Goal: Task Accomplishment & Management: Use online tool/utility

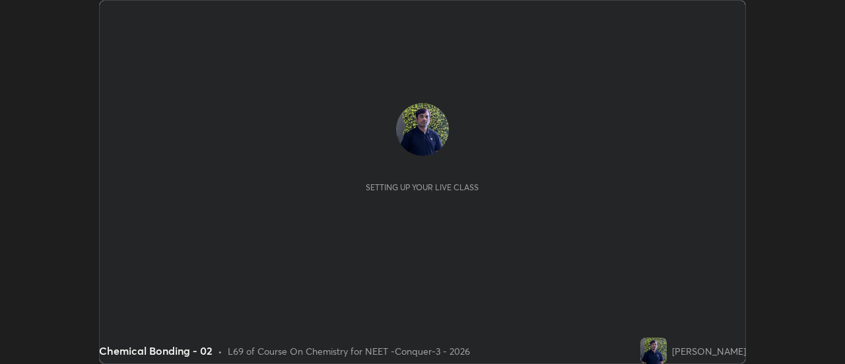
scroll to position [364, 844]
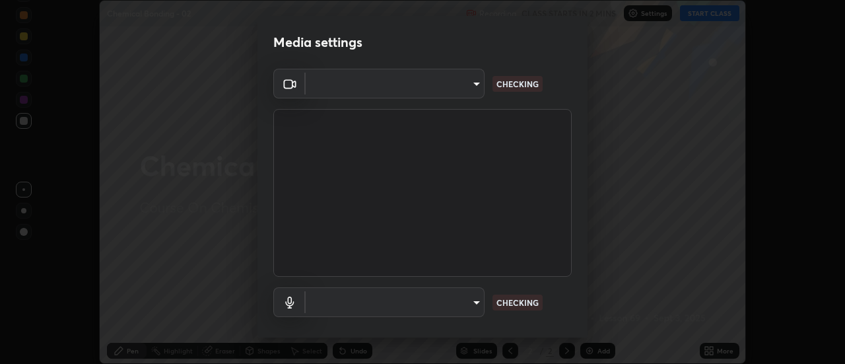
type input "abd1dd8f698bdb7170c938d45ed7c5a449073cf79ef4f8923fa8d1de0ad96843"
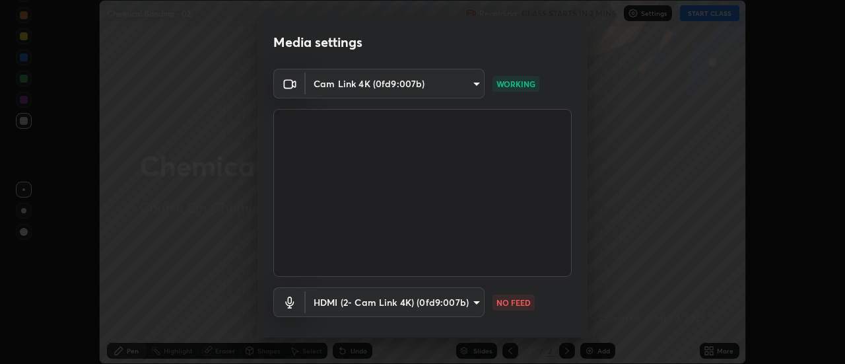
scroll to position [69, 0]
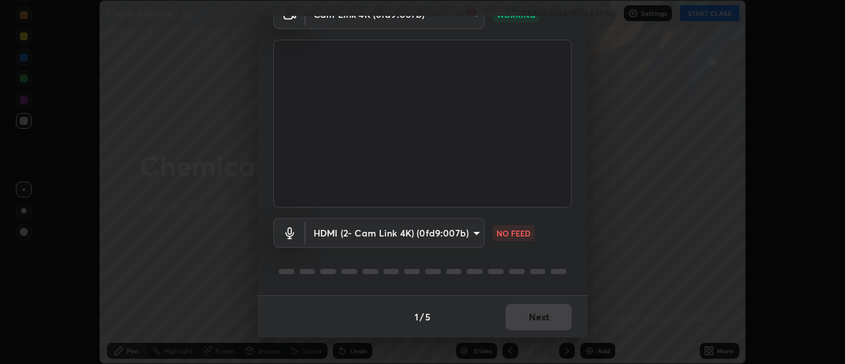
click at [465, 230] on body "Erase all Chemical Bonding - 02 Recording CLASS STARTS IN 2 MINS Settings START…" at bounding box center [422, 182] width 845 height 364
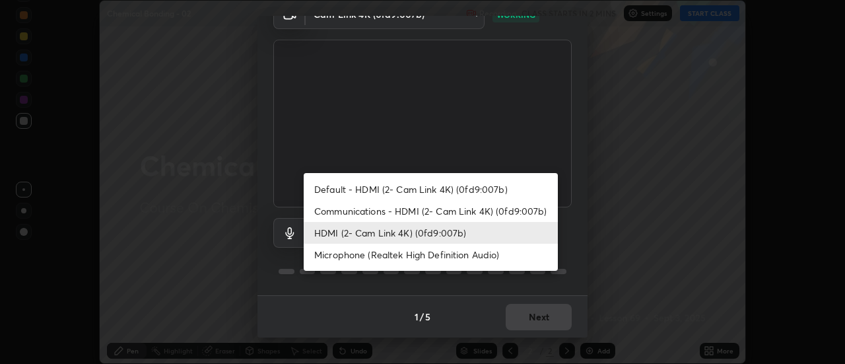
click at [430, 188] on li "Default - HDMI (2- Cam Link 4K) (0fd9:007b)" at bounding box center [431, 189] width 254 height 22
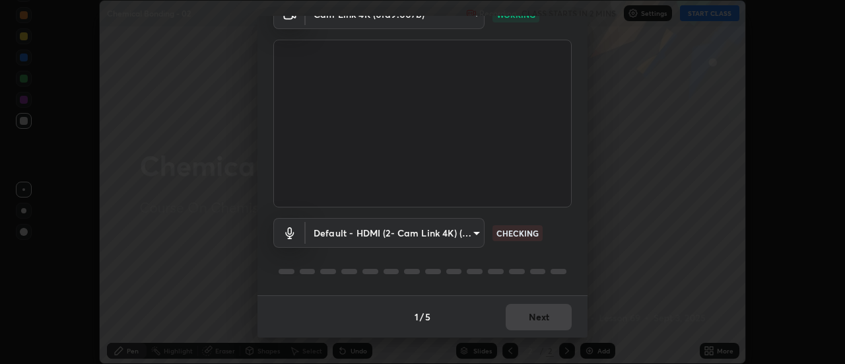
click at [427, 234] on body "Erase all Chemical Bonding - 02 Recording CLASS STARTS IN 2 MINS Settings START…" at bounding box center [422, 182] width 845 height 364
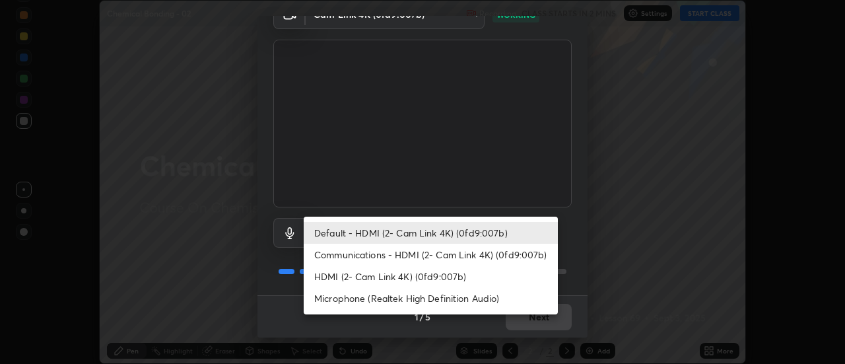
click at [439, 275] on li "HDMI (2- Cam Link 4K) (0fd9:007b)" at bounding box center [431, 276] width 254 height 22
type input "a8a5a171c24800b48f3f78118fe5f2b2d48ca2aa2d62c989cd4de23f99d06a7d"
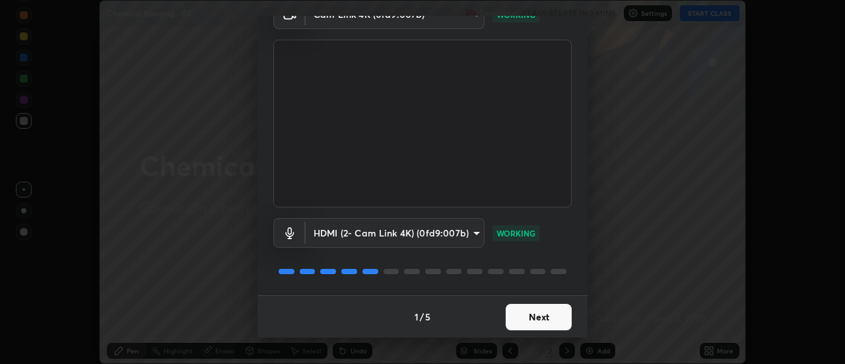
click at [526, 314] on button "Next" at bounding box center [539, 317] width 66 height 26
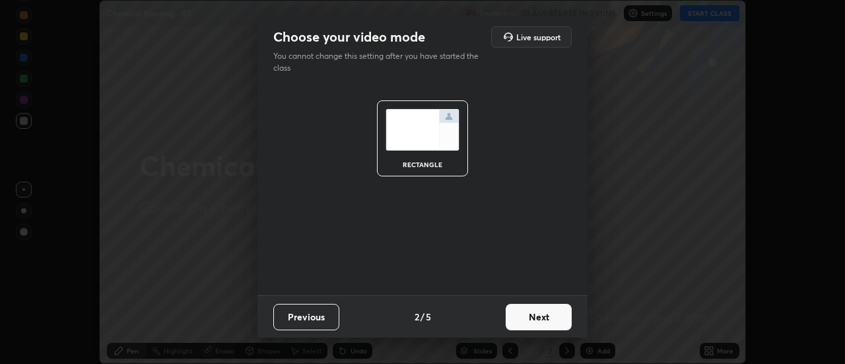
scroll to position [0, 0]
click at [539, 314] on button "Next" at bounding box center [539, 317] width 66 height 26
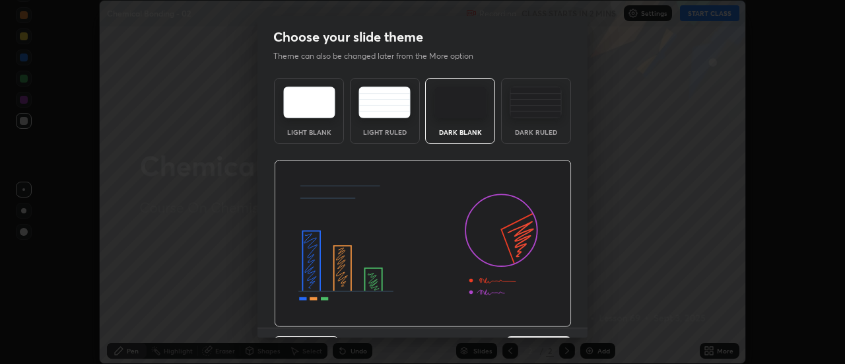
click at [552, 318] on img at bounding box center [423, 244] width 298 height 168
click at [560, 322] on img at bounding box center [423, 244] width 298 height 168
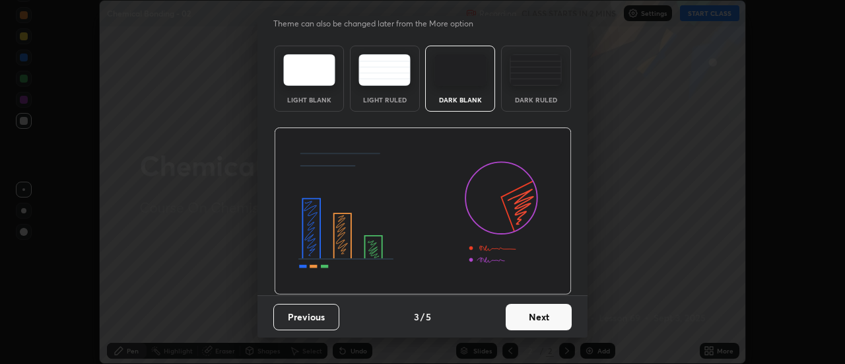
click at [546, 316] on button "Next" at bounding box center [539, 317] width 66 height 26
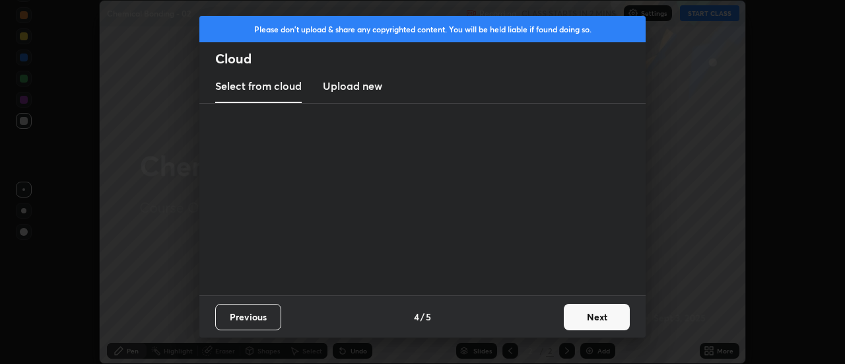
scroll to position [0, 0]
click at [568, 316] on button "Next" at bounding box center [597, 317] width 66 height 26
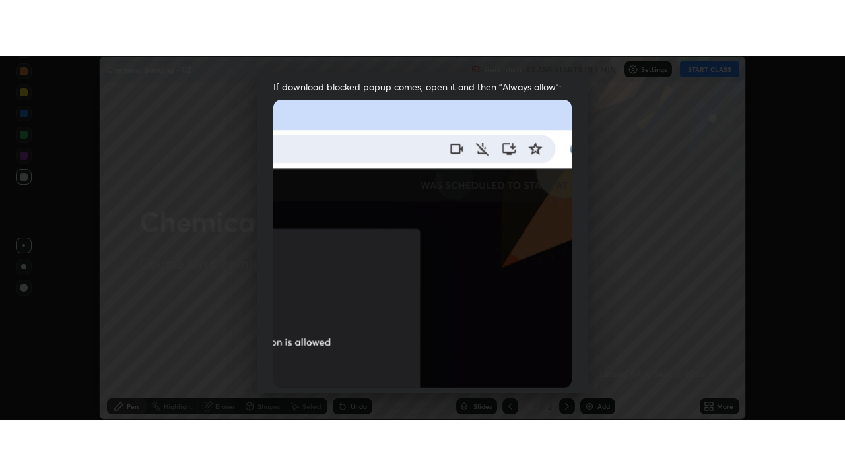
scroll to position [339, 0]
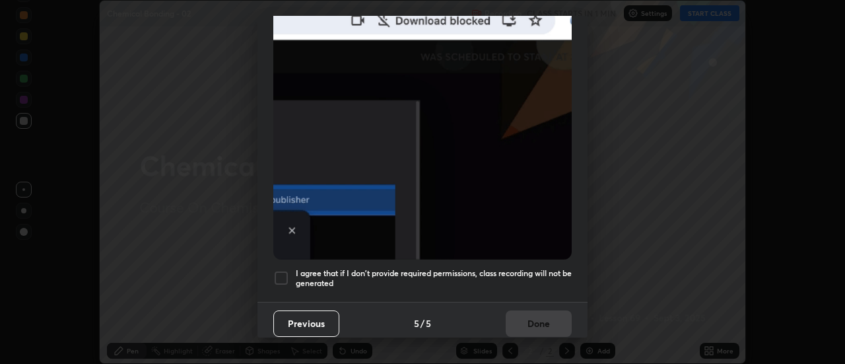
click at [290, 271] on div "I agree that if I don't provide required permissions, class recording will not …" at bounding box center [422, 278] width 298 height 16
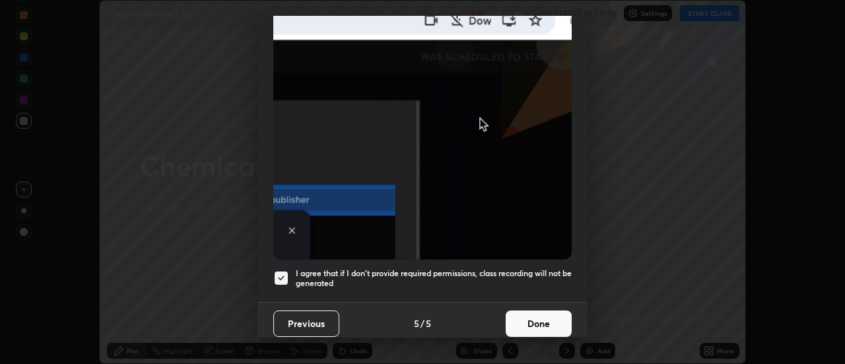
click at [521, 322] on button "Done" at bounding box center [539, 323] width 66 height 26
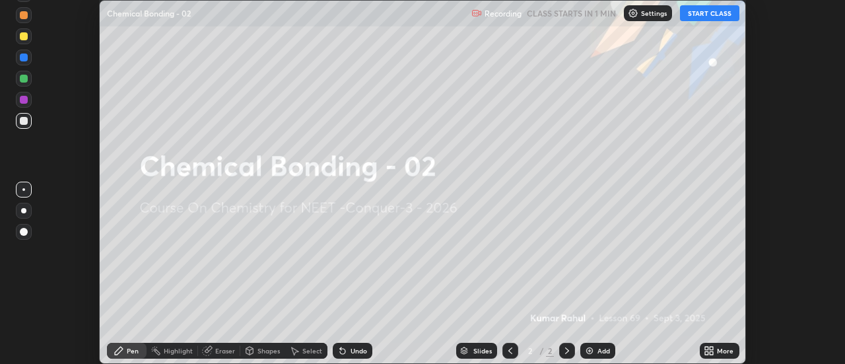
click at [714, 352] on icon at bounding box center [709, 350] width 11 height 11
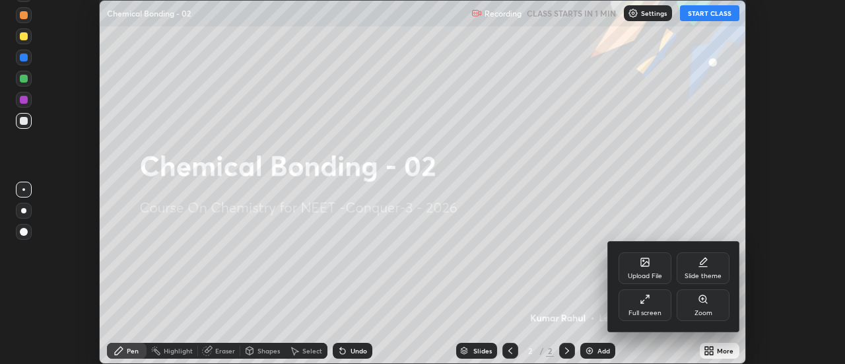
click at [650, 318] on div "Full screen" at bounding box center [645, 305] width 53 height 32
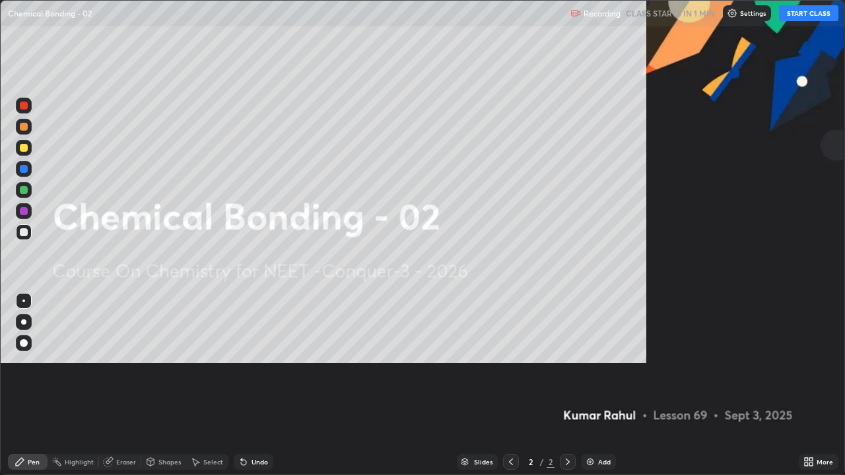
scroll to position [475, 845]
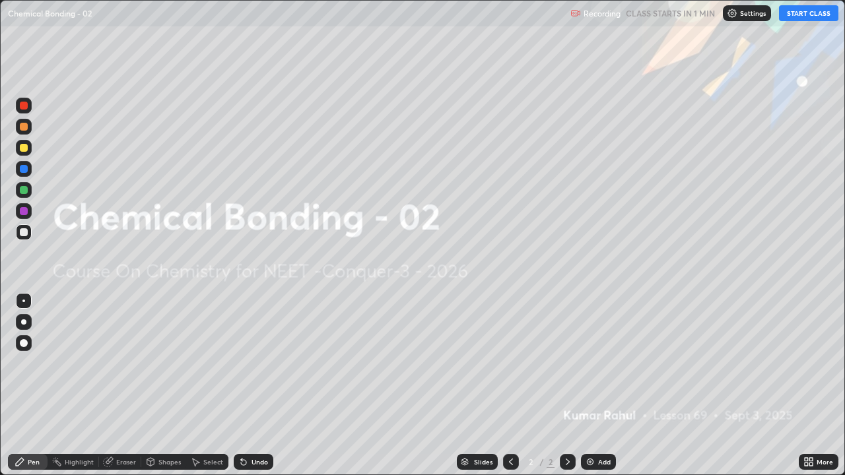
click at [741, 20] on div "Settings" at bounding box center [747, 13] width 48 height 16
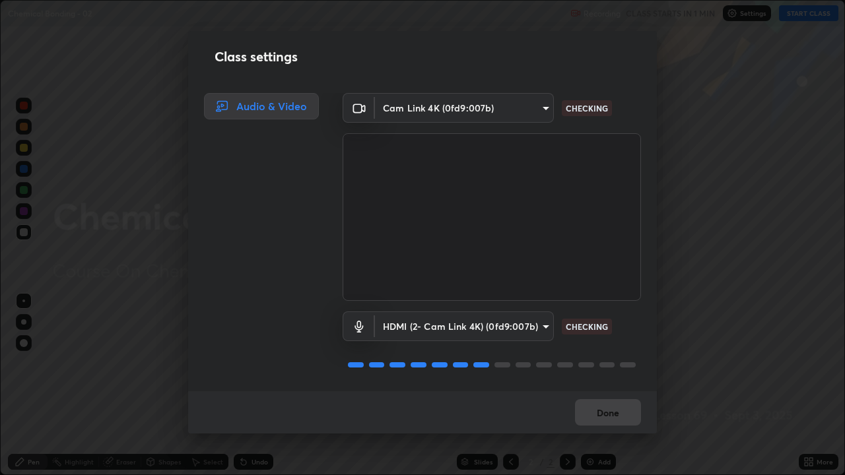
scroll to position [1, 0]
click at [605, 363] on button "Done" at bounding box center [608, 412] width 66 height 26
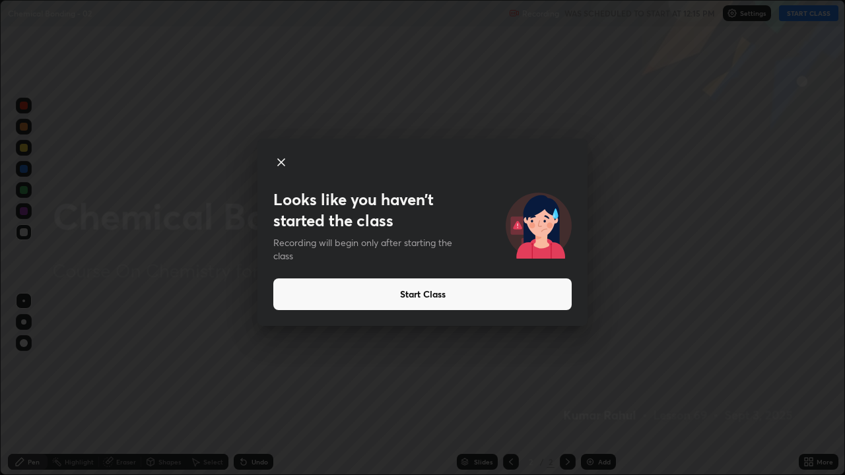
click at [417, 289] on button "Start Class" at bounding box center [422, 295] width 298 height 32
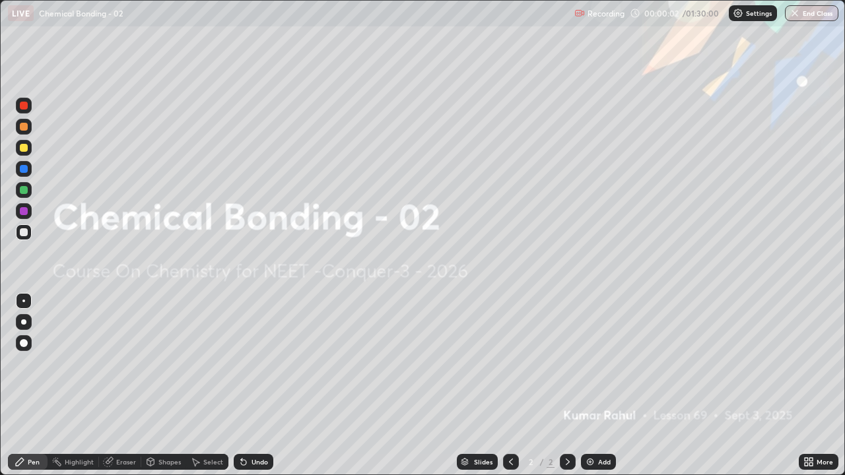
click at [598, 363] on div "Add" at bounding box center [604, 462] width 13 height 7
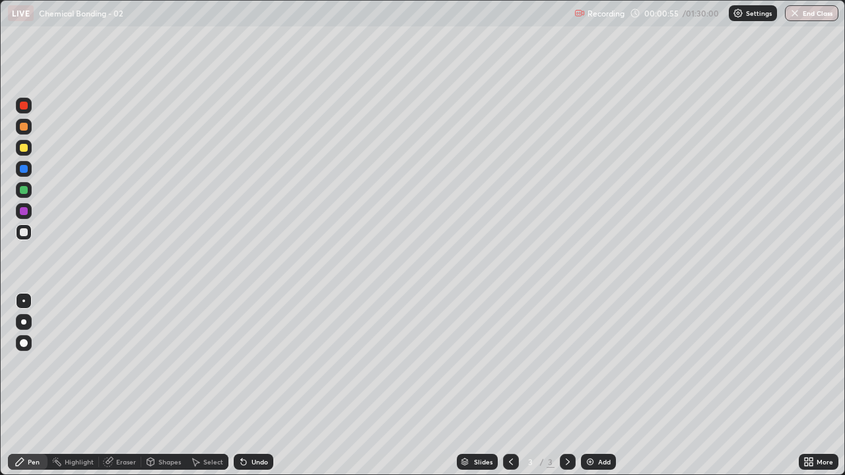
click at [24, 322] on div at bounding box center [23, 321] width 5 height 5
click at [23, 189] on div at bounding box center [24, 190] width 8 height 8
click at [22, 232] on div at bounding box center [24, 232] width 8 height 8
click at [568, 363] on icon at bounding box center [567, 462] width 11 height 11
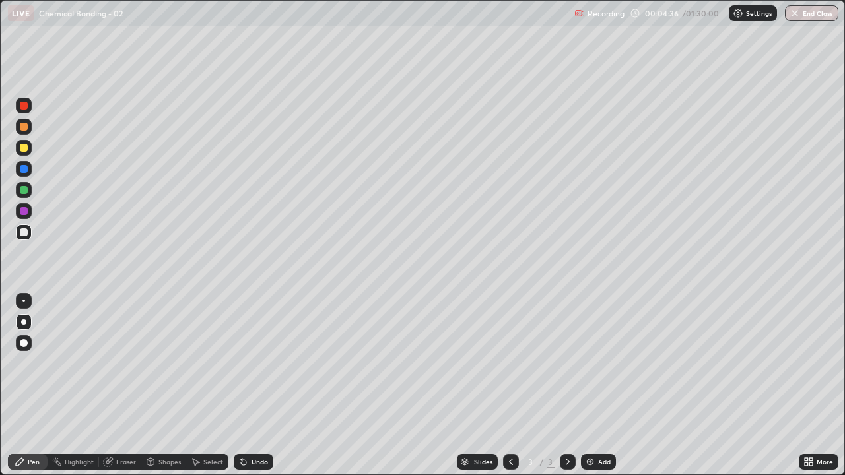
click at [602, 363] on div "Add" at bounding box center [604, 462] width 13 height 7
click at [123, 363] on div "Eraser" at bounding box center [126, 462] width 20 height 7
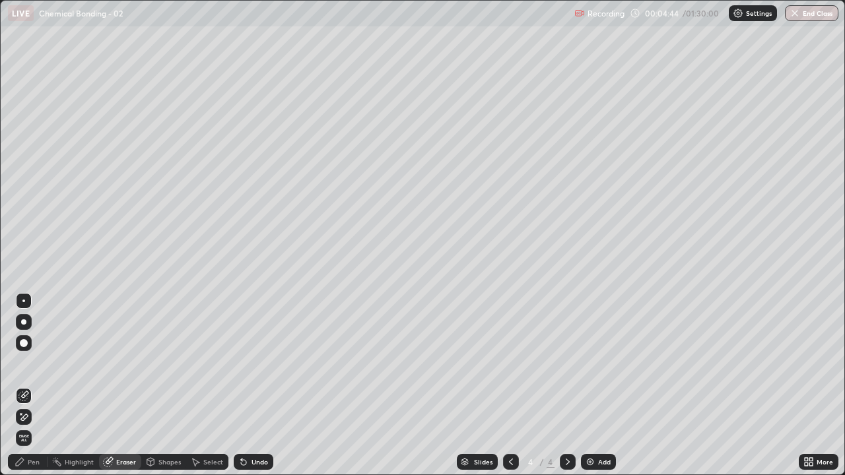
click at [36, 363] on div "Pen" at bounding box center [34, 462] width 12 height 7
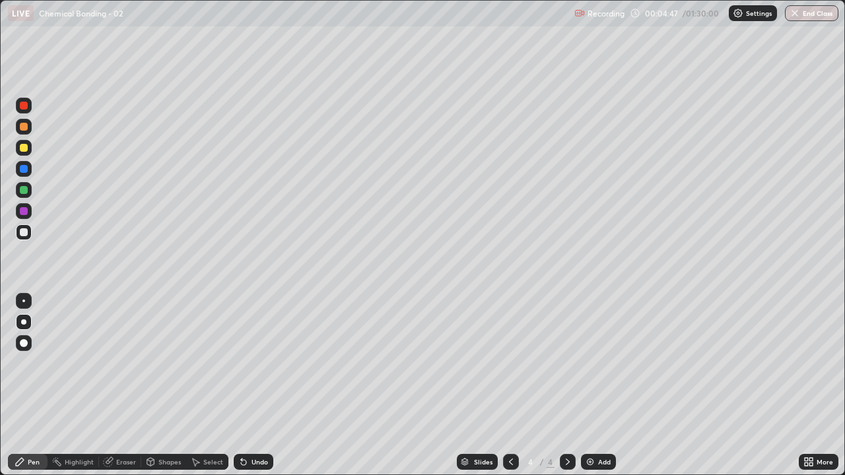
click at [510, 363] on icon at bounding box center [511, 462] width 11 height 11
click at [566, 363] on icon at bounding box center [567, 462] width 11 height 11
click at [599, 363] on div "Add" at bounding box center [604, 462] width 13 height 7
click at [596, 363] on div "Add" at bounding box center [598, 462] width 35 height 16
click at [566, 363] on icon at bounding box center [567, 462] width 11 height 11
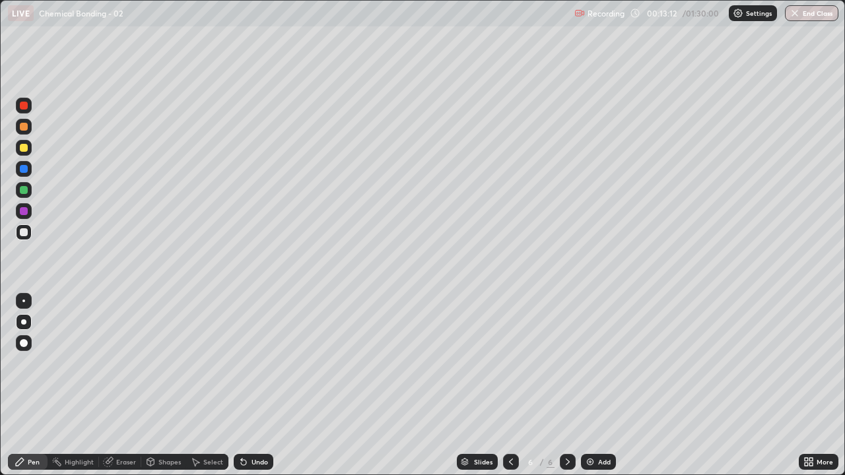
click at [602, 363] on div "Add" at bounding box center [604, 462] width 13 height 7
click at [120, 363] on div "Eraser" at bounding box center [126, 462] width 20 height 7
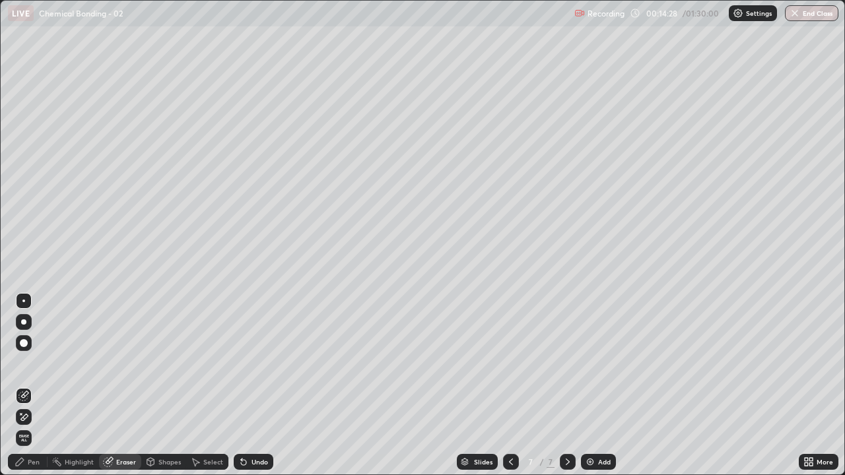
click at [33, 363] on div "Pen" at bounding box center [34, 462] width 12 height 7
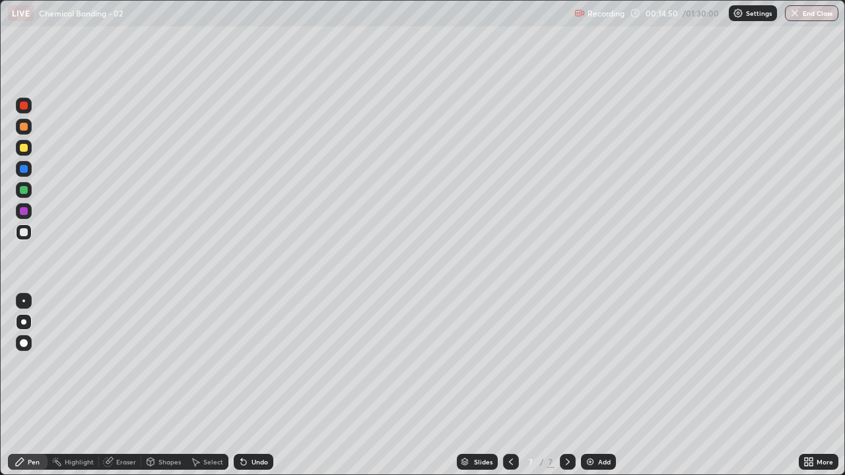
click at [129, 363] on div "Eraser" at bounding box center [126, 462] width 20 height 7
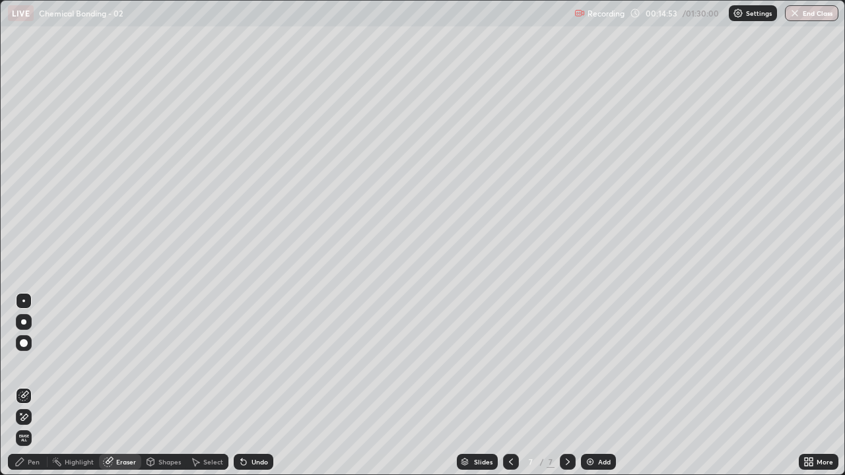
click at [38, 363] on div "Pen" at bounding box center [34, 462] width 12 height 7
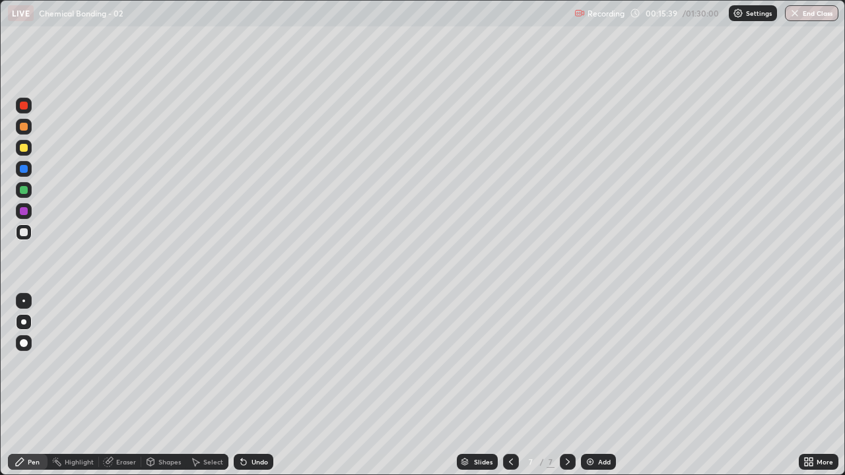
click at [127, 363] on div "Eraser" at bounding box center [126, 462] width 20 height 7
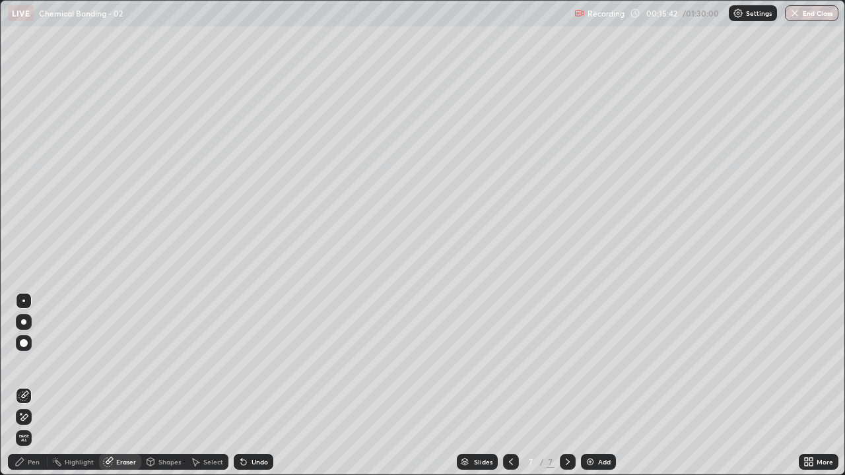
click at [38, 363] on div "Pen" at bounding box center [34, 462] width 12 height 7
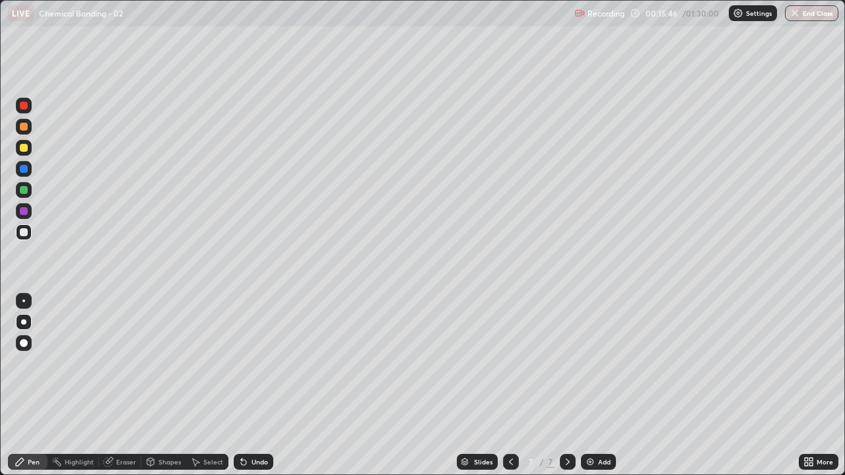
click at [563, 363] on icon at bounding box center [567, 462] width 11 height 11
click at [598, 363] on div "Add" at bounding box center [604, 462] width 13 height 7
click at [565, 363] on icon at bounding box center [567, 462] width 11 height 11
click at [599, 363] on div "Add" at bounding box center [604, 462] width 13 height 7
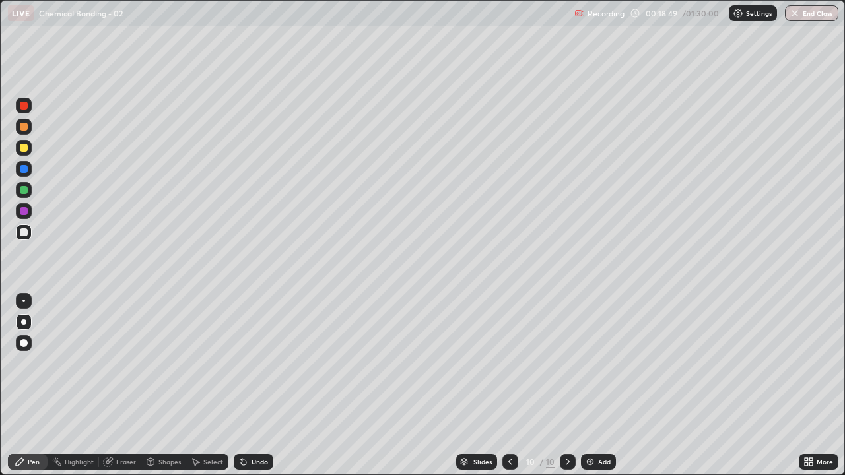
click at [127, 363] on div "Eraser" at bounding box center [126, 462] width 20 height 7
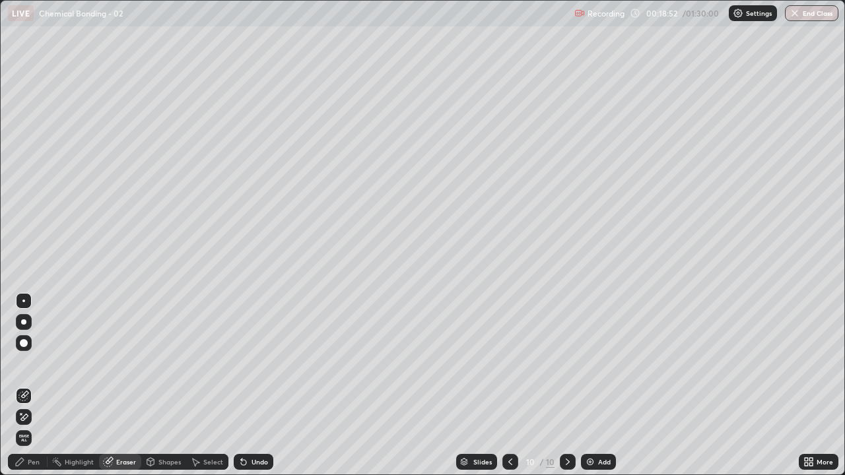
click at [34, 363] on div "Pen" at bounding box center [34, 462] width 12 height 7
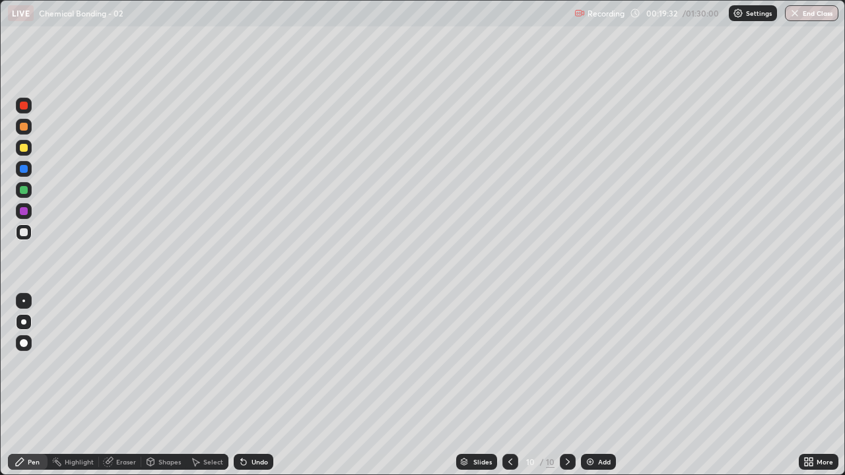
click at [126, 363] on div "Eraser" at bounding box center [126, 462] width 20 height 7
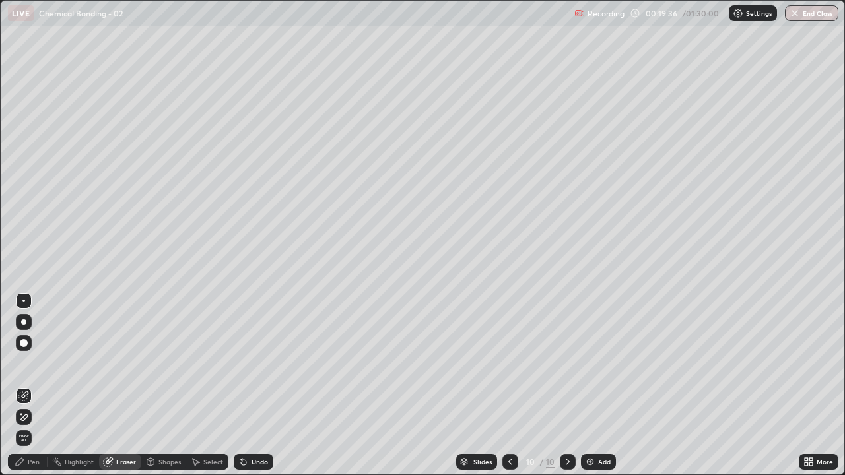
click at [35, 363] on div "Pen" at bounding box center [34, 462] width 12 height 7
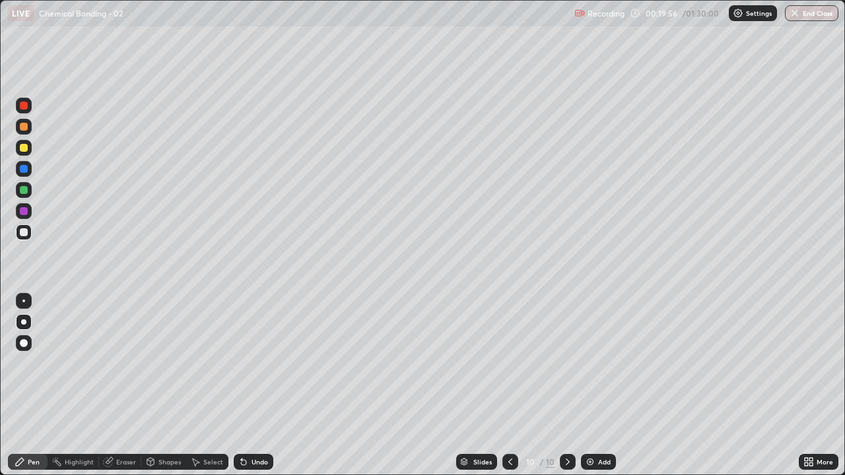
click at [26, 150] on div at bounding box center [24, 148] width 8 height 8
click at [26, 234] on div at bounding box center [24, 232] width 8 height 8
click at [29, 149] on div at bounding box center [24, 148] width 16 height 16
click at [127, 363] on div "Eraser" at bounding box center [126, 462] width 20 height 7
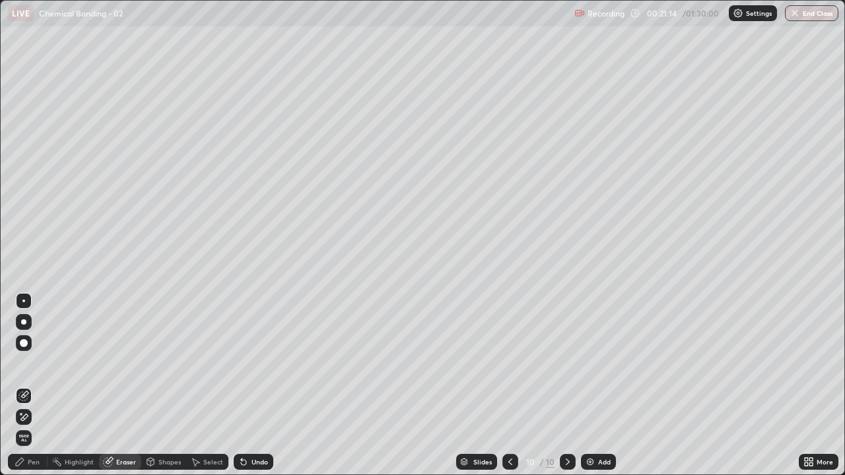
click at [564, 363] on icon at bounding box center [567, 462] width 11 height 11
click at [600, 363] on div "Add" at bounding box center [604, 462] width 13 height 7
click at [34, 363] on div "Pen" at bounding box center [34, 462] width 12 height 7
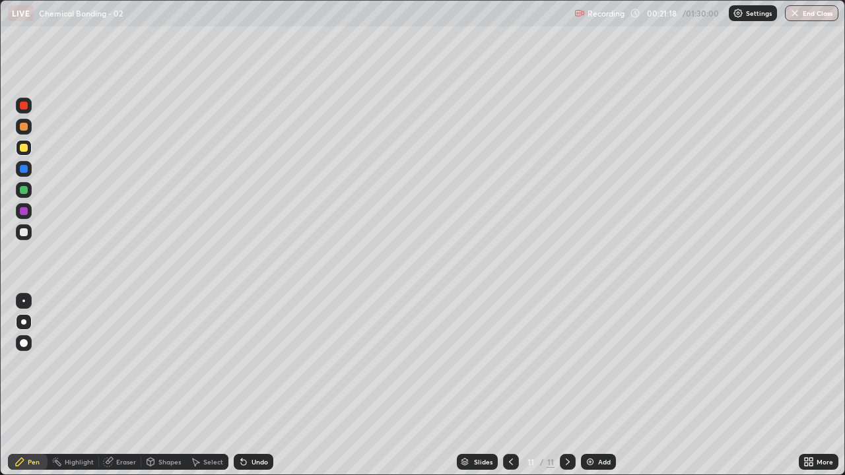
click at [30, 230] on div at bounding box center [24, 232] width 16 height 16
click at [510, 363] on icon at bounding box center [511, 462] width 11 height 11
click at [509, 363] on icon at bounding box center [511, 462] width 11 height 11
click at [565, 363] on icon at bounding box center [567, 462] width 11 height 11
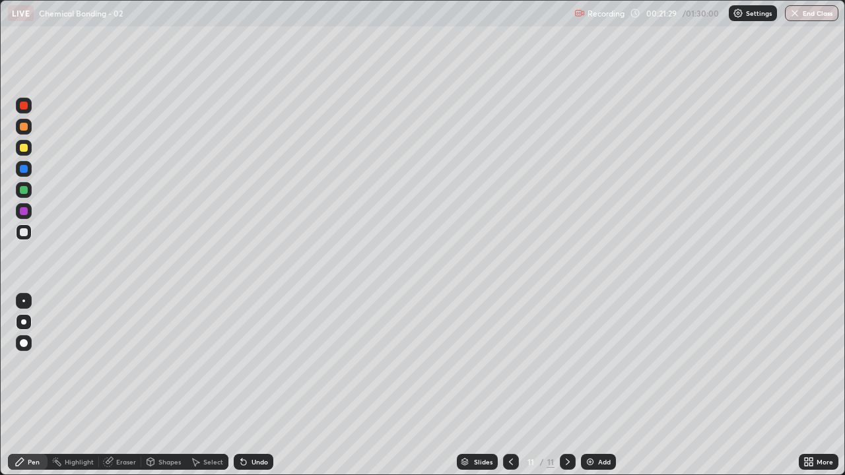
click at [506, 363] on icon at bounding box center [511, 462] width 11 height 11
click at [565, 363] on icon at bounding box center [567, 462] width 11 height 11
click at [564, 363] on icon at bounding box center [567, 462] width 11 height 11
click at [595, 363] on div "Add" at bounding box center [598, 462] width 35 height 16
click at [122, 363] on div "Eraser" at bounding box center [126, 462] width 20 height 7
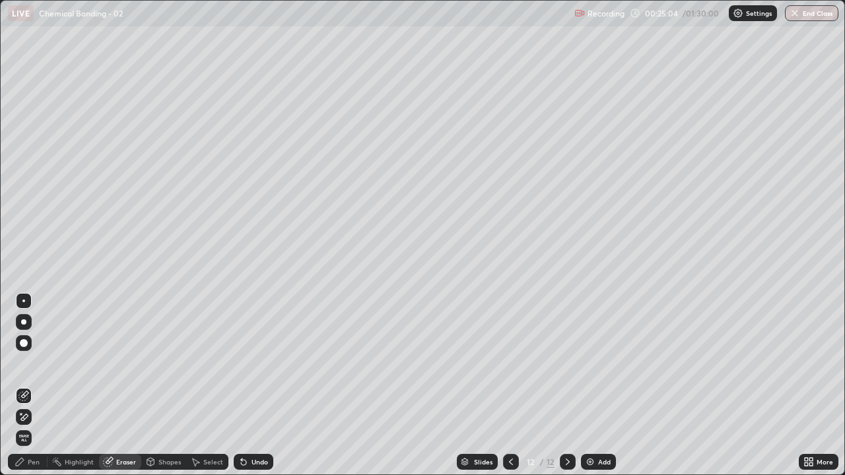
click at [39, 363] on div "Pen" at bounding box center [34, 462] width 12 height 7
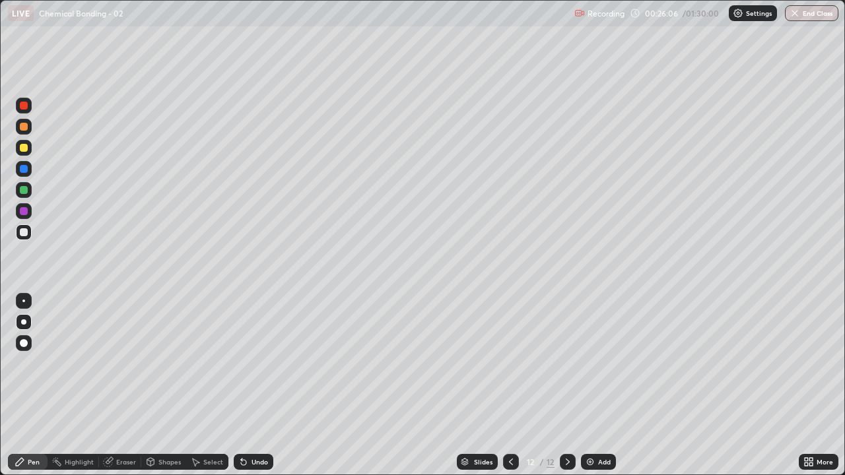
click at [566, 363] on icon at bounding box center [567, 462] width 11 height 11
click at [603, 363] on div "Add" at bounding box center [604, 462] width 13 height 7
click at [510, 363] on icon at bounding box center [511, 462] width 4 height 7
click at [566, 363] on icon at bounding box center [568, 462] width 4 height 7
click at [133, 363] on div "Eraser" at bounding box center [126, 462] width 20 height 7
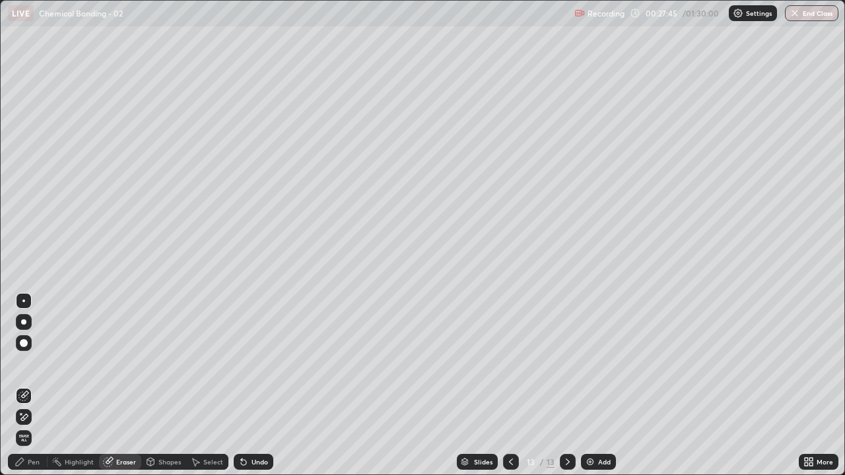
click at [41, 363] on div "Pen" at bounding box center [28, 462] width 40 height 16
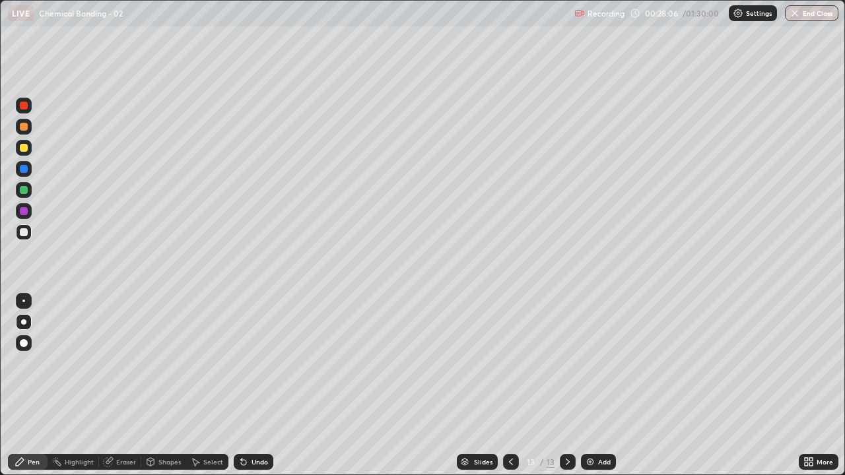
click at [564, 363] on icon at bounding box center [567, 462] width 11 height 11
click at [601, 363] on div "Add" at bounding box center [604, 462] width 13 height 7
click at [515, 363] on div at bounding box center [511, 462] width 16 height 16
click at [516, 363] on div at bounding box center [511, 462] width 16 height 16
click at [515, 363] on div at bounding box center [511, 462] width 16 height 16
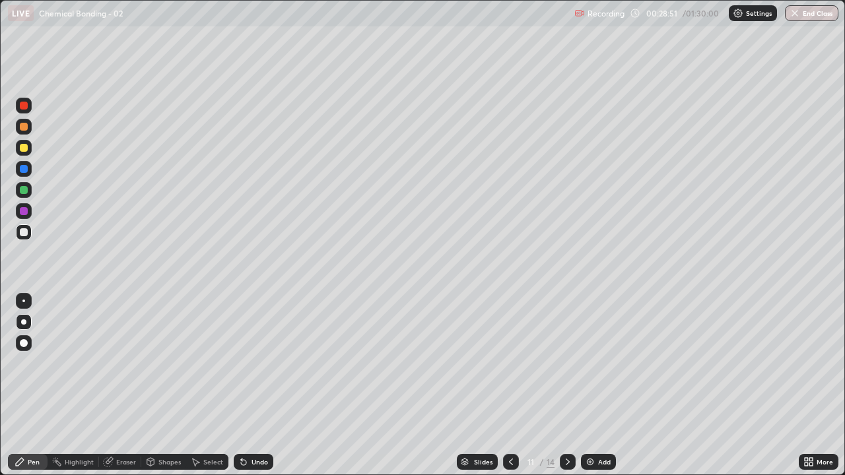
click at [515, 363] on div at bounding box center [511, 462] width 16 height 16
click at [571, 363] on icon at bounding box center [567, 462] width 11 height 11
click at [566, 363] on icon at bounding box center [567, 462] width 11 height 11
click at [570, 363] on icon at bounding box center [567, 462] width 11 height 11
click at [510, 363] on icon at bounding box center [511, 462] width 11 height 11
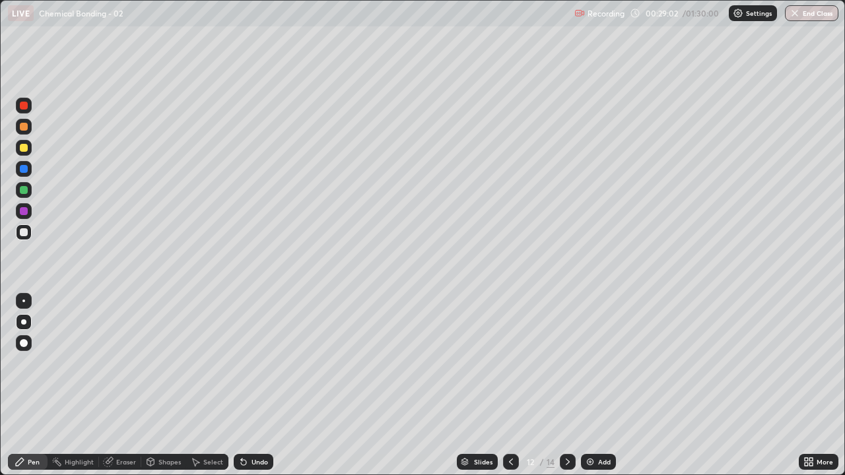
click at [510, 363] on icon at bounding box center [511, 462] width 11 height 11
click at [571, 363] on div at bounding box center [568, 462] width 16 height 16
click at [566, 363] on icon at bounding box center [567, 462] width 11 height 11
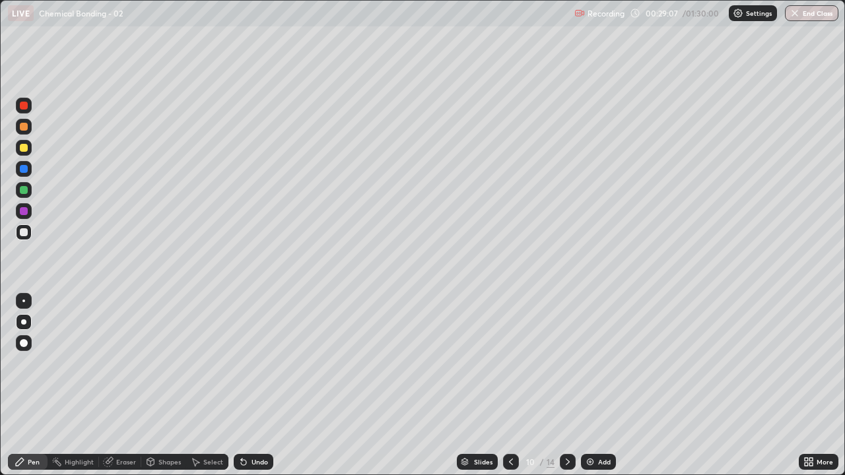
click at [566, 363] on icon at bounding box center [567, 462] width 11 height 11
click at [572, 363] on div at bounding box center [568, 462] width 16 height 16
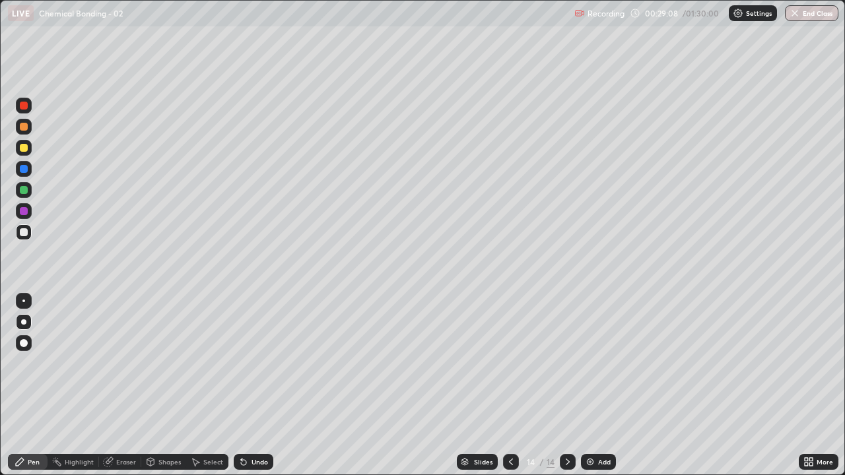
click at [572, 363] on div at bounding box center [568, 462] width 16 height 16
click at [573, 363] on div at bounding box center [568, 462] width 16 height 16
click at [26, 150] on div at bounding box center [24, 148] width 8 height 8
click at [24, 232] on div at bounding box center [24, 232] width 8 height 8
click at [566, 363] on icon at bounding box center [567, 462] width 11 height 11
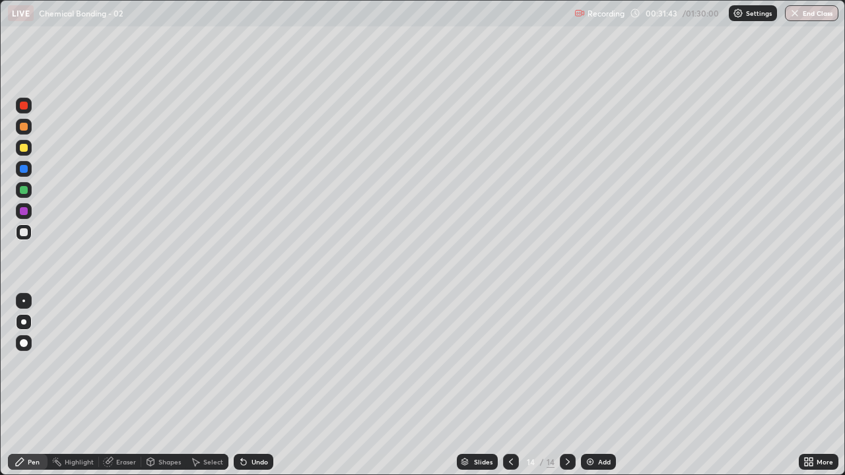
click at [26, 190] on div at bounding box center [24, 190] width 8 height 8
click at [569, 363] on icon at bounding box center [567, 462] width 11 height 11
click at [599, 363] on div "Add" at bounding box center [604, 462] width 13 height 7
click at [26, 150] on div at bounding box center [24, 148] width 8 height 8
click at [26, 149] on div at bounding box center [24, 148] width 8 height 8
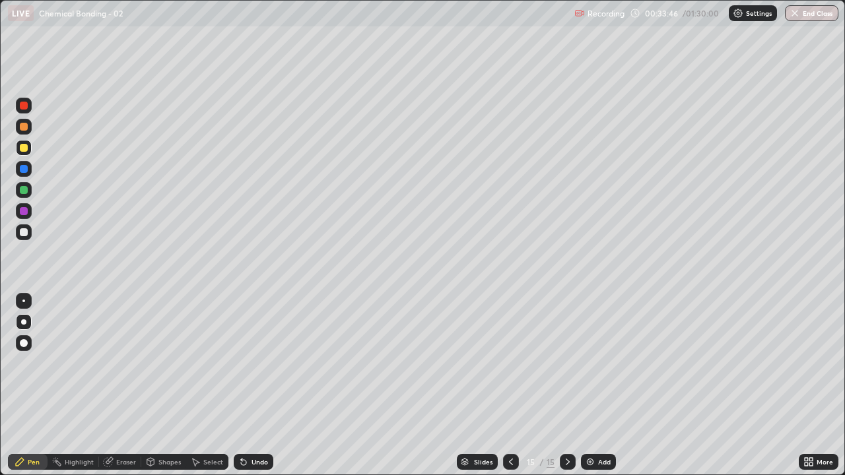
click at [565, 363] on icon at bounding box center [567, 462] width 11 height 11
click at [598, 363] on div "Add" at bounding box center [604, 462] width 13 height 7
click at [510, 363] on icon at bounding box center [511, 462] width 11 height 11
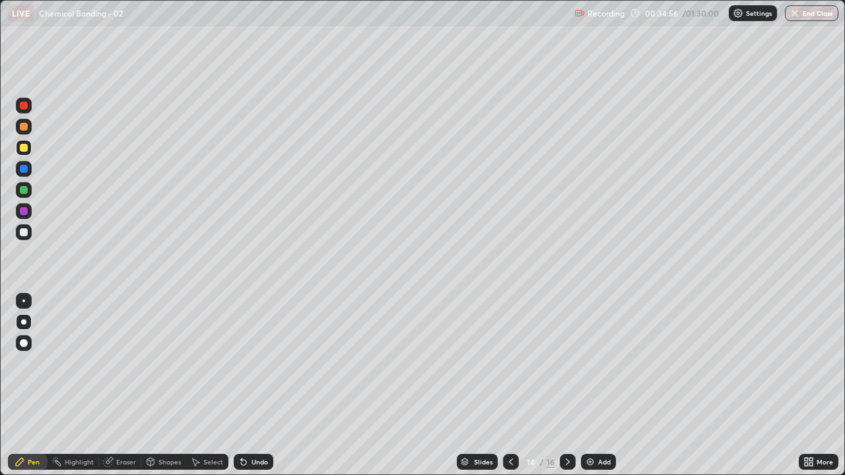
click at [510, 363] on icon at bounding box center [511, 462] width 11 height 11
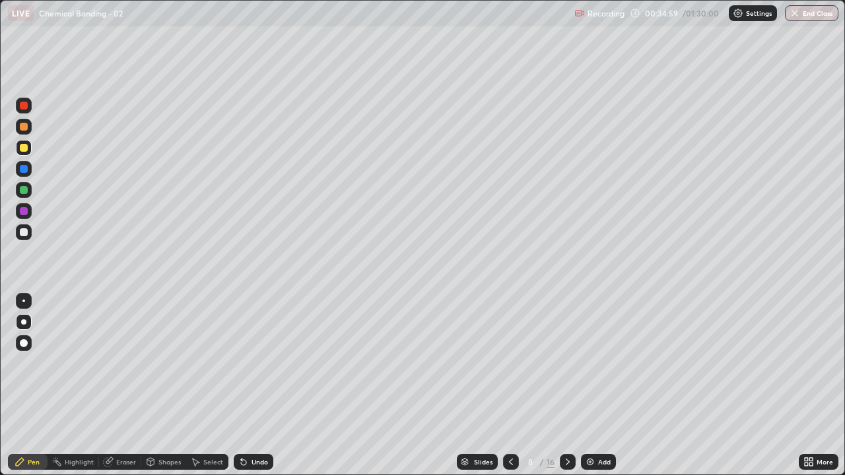
click at [510, 363] on icon at bounding box center [511, 462] width 11 height 11
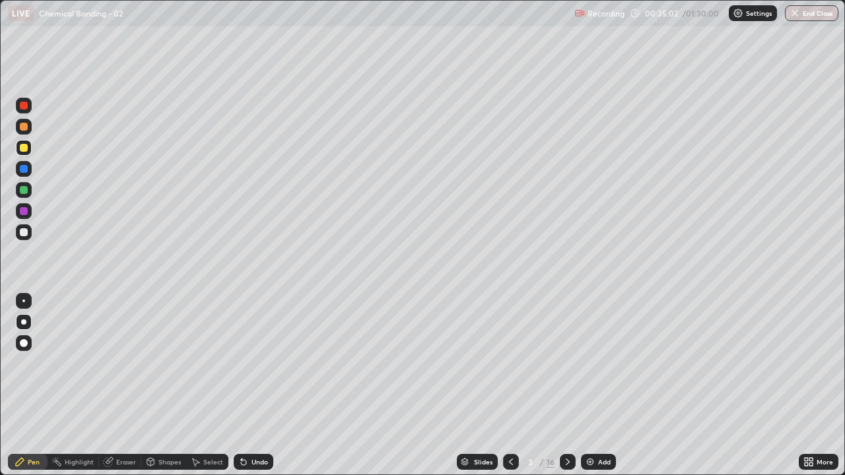
click at [510, 363] on icon at bounding box center [511, 462] width 11 height 11
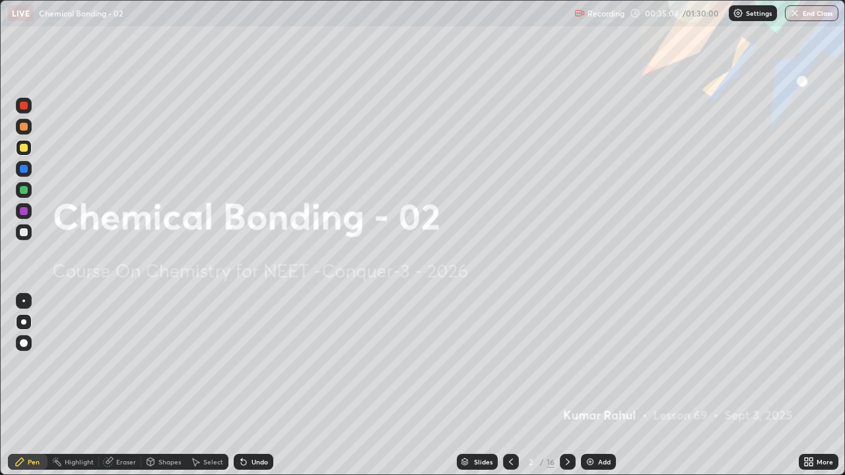
click at [574, 363] on div at bounding box center [568, 462] width 16 height 16
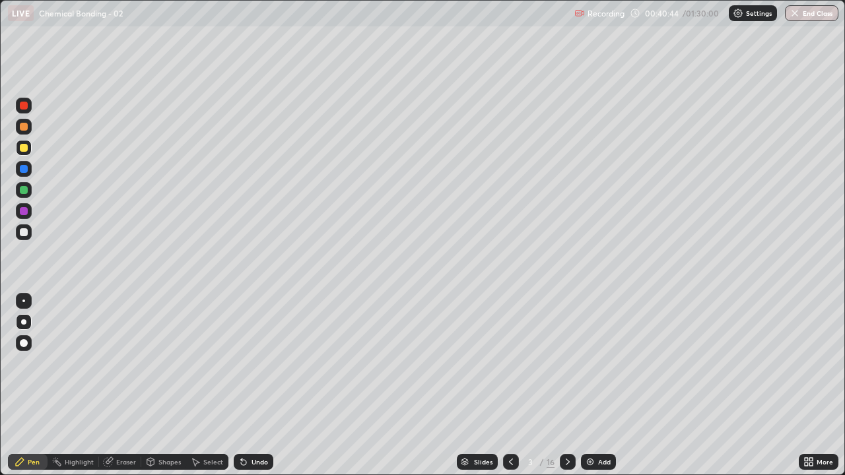
click at [566, 363] on icon at bounding box center [567, 462] width 11 height 11
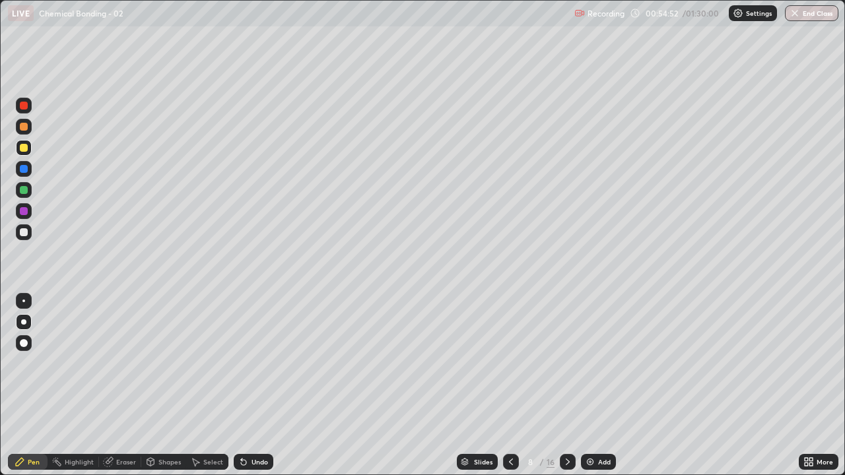
click at [566, 363] on icon at bounding box center [567, 462] width 11 height 11
click at [568, 363] on icon at bounding box center [567, 462] width 11 height 11
click at [125, 363] on div "Eraser" at bounding box center [126, 462] width 20 height 7
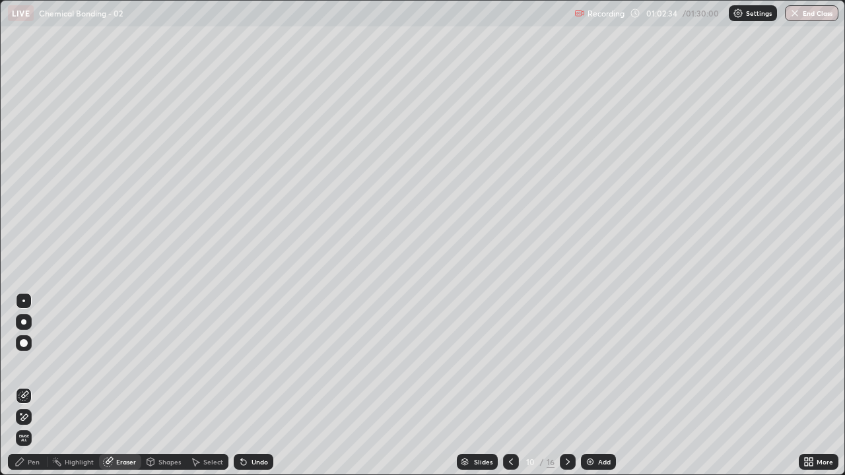
click at [25, 363] on icon at bounding box center [23, 417] width 11 height 11
click at [38, 363] on div "Pen" at bounding box center [34, 462] width 12 height 7
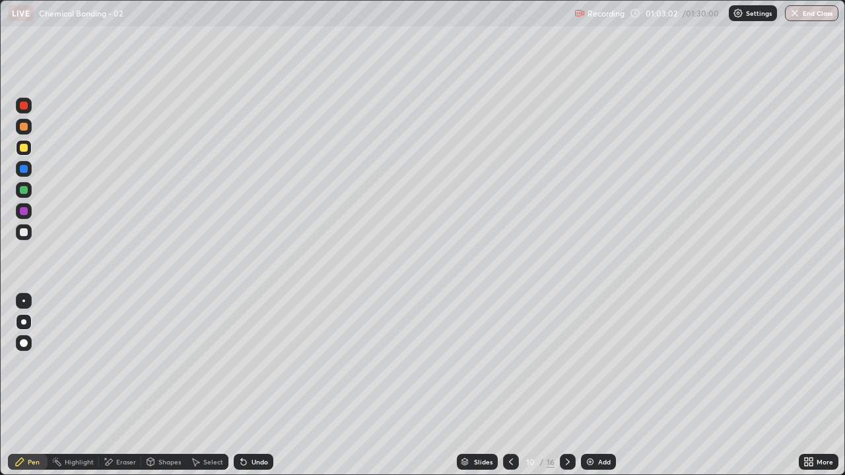
click at [566, 363] on icon at bounding box center [567, 462] width 11 height 11
click at [511, 363] on icon at bounding box center [511, 462] width 11 height 11
click at [508, 363] on icon at bounding box center [511, 462] width 11 height 11
click at [509, 363] on icon at bounding box center [511, 462] width 4 height 7
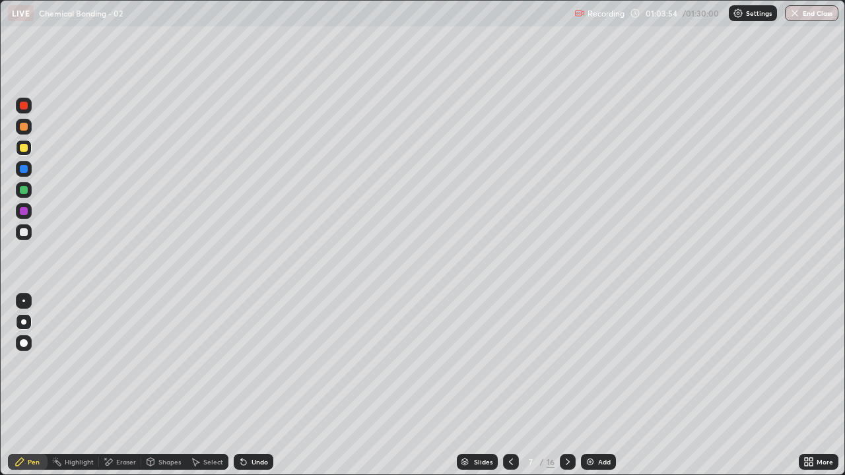
click at [509, 363] on icon at bounding box center [511, 462] width 4 height 7
click at [510, 363] on icon at bounding box center [511, 462] width 4 height 7
click at [566, 363] on icon at bounding box center [567, 462] width 11 height 11
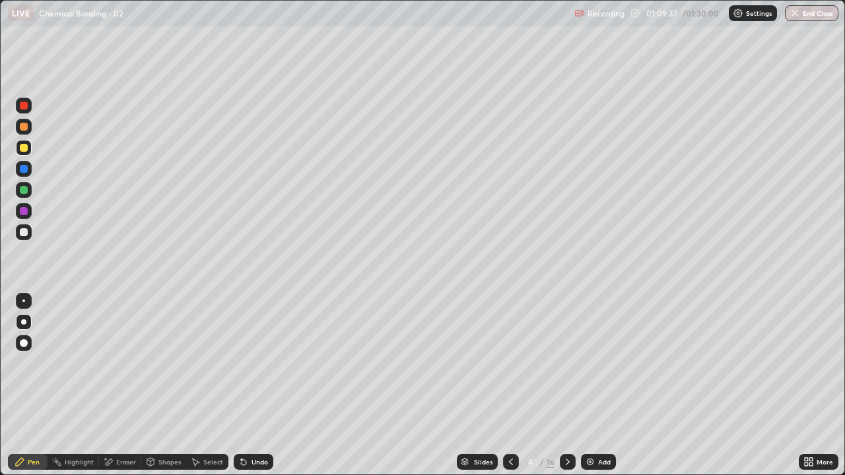
click at [572, 363] on div at bounding box center [568, 462] width 16 height 16
click at [566, 363] on icon at bounding box center [567, 462] width 11 height 11
click at [574, 363] on div at bounding box center [568, 462] width 16 height 16
click at [574, 363] on div at bounding box center [568, 462] width 16 height 26
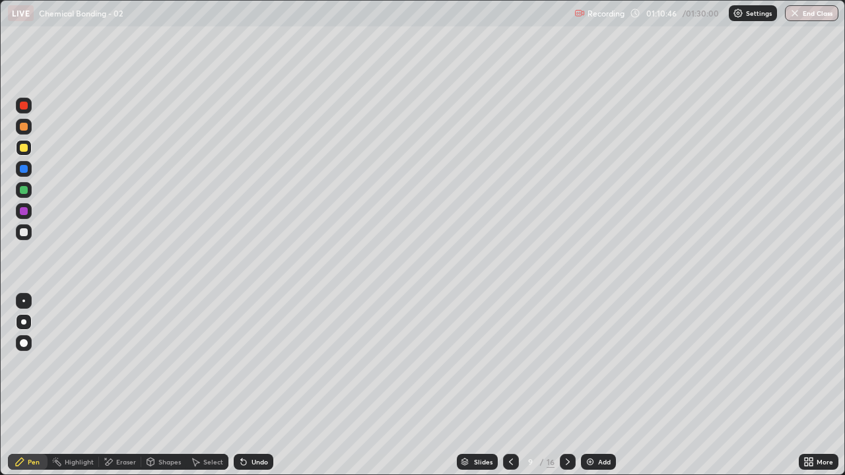
click at [566, 363] on icon at bounding box center [567, 462] width 11 height 11
click at [572, 363] on div at bounding box center [568, 462] width 16 height 16
click at [566, 363] on icon at bounding box center [567, 462] width 11 height 11
click at [565, 363] on icon at bounding box center [567, 462] width 11 height 11
click at [566, 363] on icon at bounding box center [568, 462] width 4 height 7
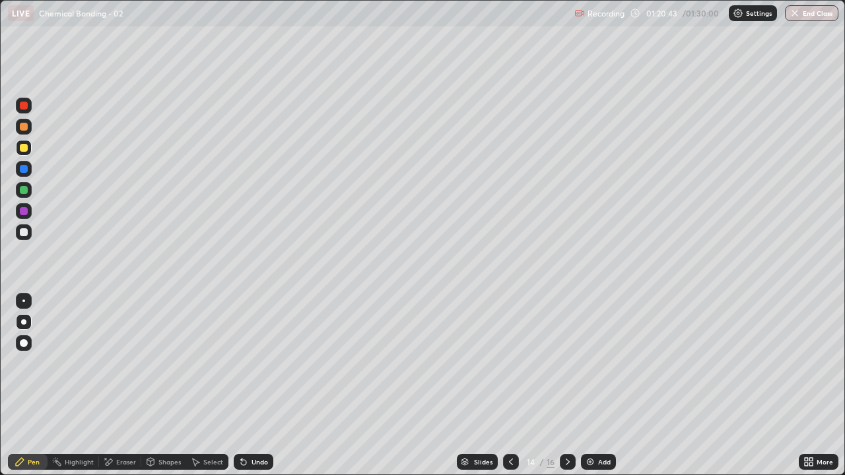
click at [508, 363] on icon at bounding box center [511, 462] width 11 height 11
click at [510, 363] on icon at bounding box center [511, 462] width 11 height 11
click at [504, 363] on div at bounding box center [511, 462] width 16 height 16
click at [511, 363] on icon at bounding box center [511, 462] width 4 height 7
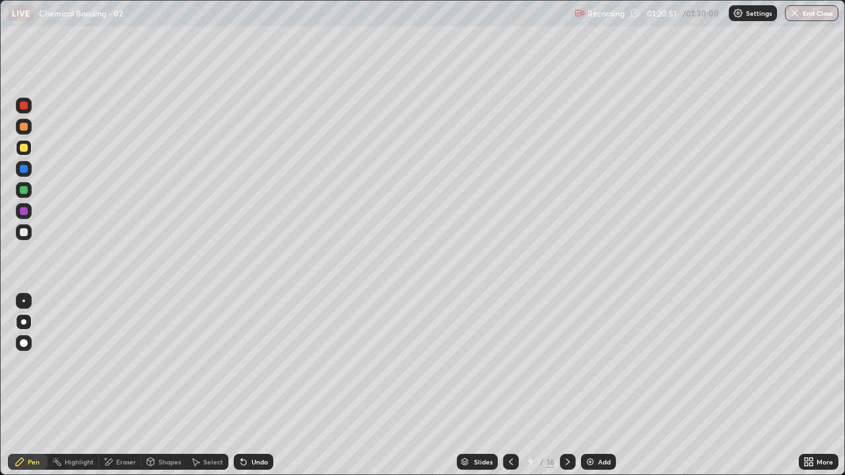
click at [566, 363] on icon at bounding box center [567, 462] width 11 height 11
click at [567, 363] on icon at bounding box center [567, 462] width 11 height 11
click at [566, 363] on icon at bounding box center [567, 462] width 11 height 11
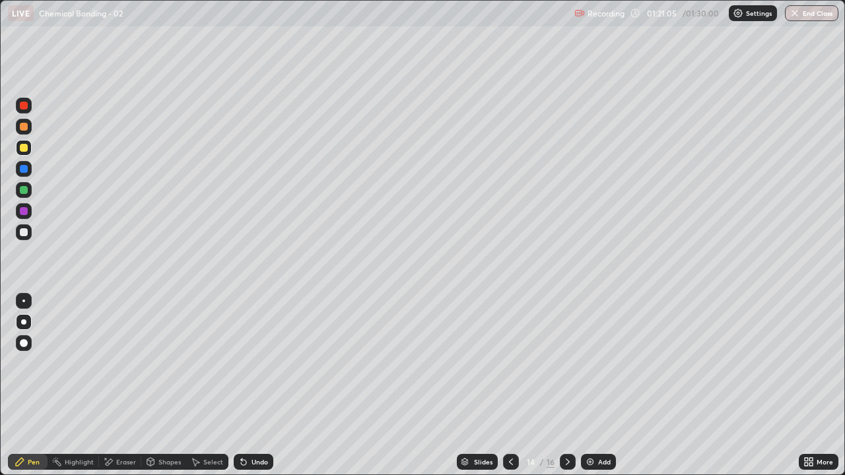
click at [566, 363] on icon at bounding box center [567, 462] width 11 height 11
click at [510, 363] on icon at bounding box center [511, 462] width 11 height 11
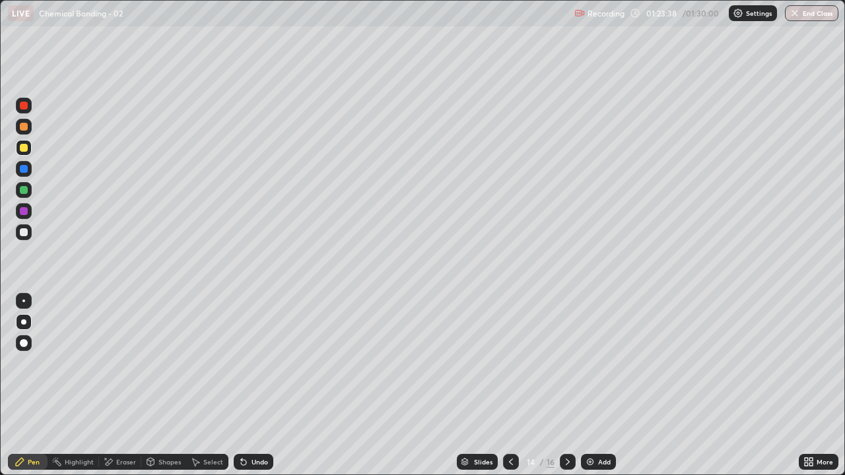
click at [574, 363] on div at bounding box center [568, 462] width 16 height 16
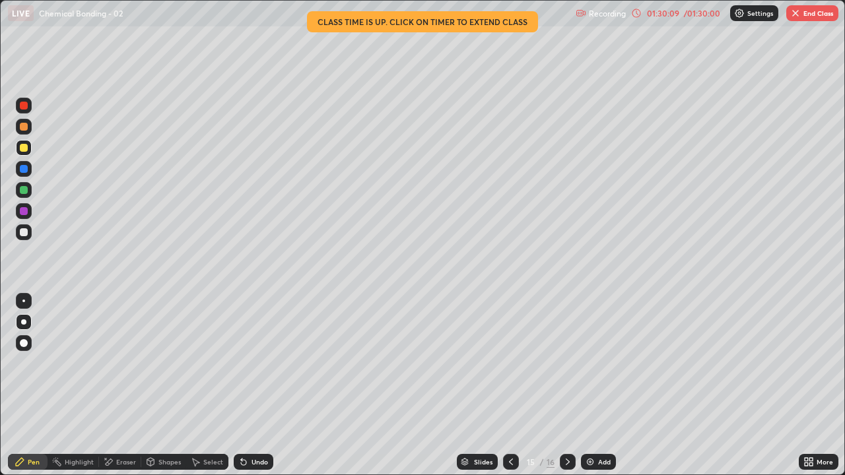
click at [566, 363] on icon at bounding box center [567, 462] width 11 height 11
click at [507, 363] on icon at bounding box center [511, 462] width 11 height 11
click at [510, 363] on icon at bounding box center [511, 462] width 11 height 11
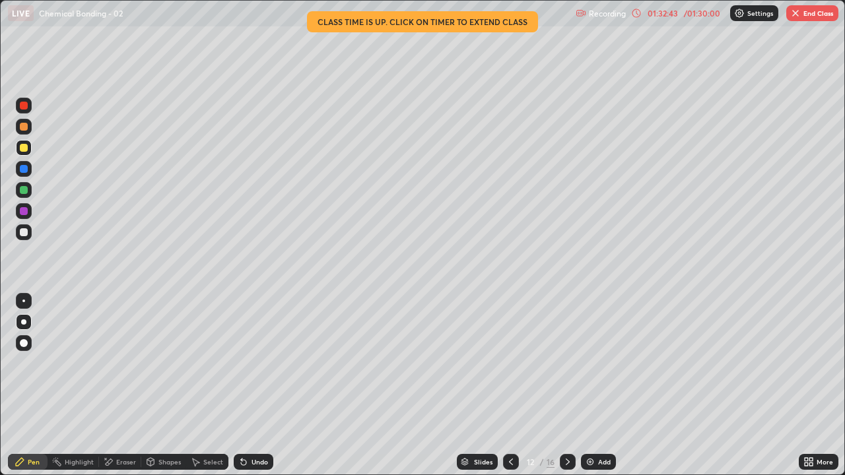
click at [512, 363] on icon at bounding box center [511, 462] width 11 height 11
click at [510, 363] on icon at bounding box center [511, 462] width 11 height 11
click at [511, 363] on icon at bounding box center [511, 462] width 11 height 11
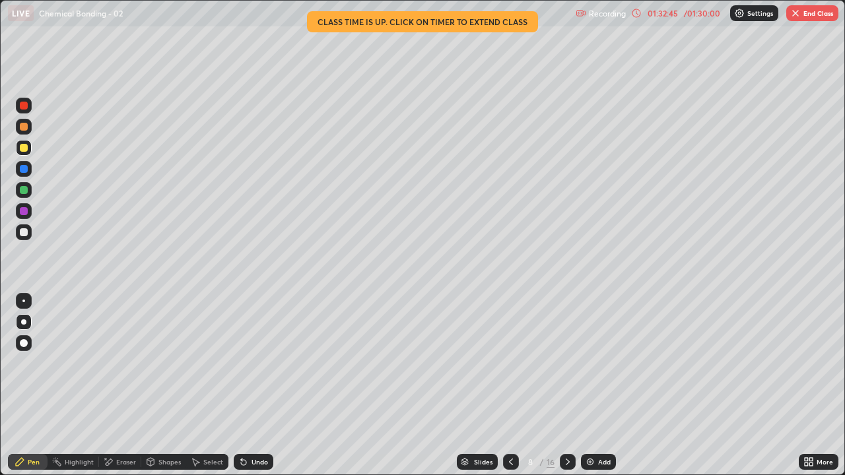
click at [510, 363] on icon at bounding box center [511, 462] width 11 height 11
click at [511, 363] on icon at bounding box center [511, 462] width 4 height 7
click at [570, 363] on icon at bounding box center [567, 462] width 11 height 11
click at [572, 363] on icon at bounding box center [567, 462] width 11 height 11
click at [566, 363] on icon at bounding box center [567, 462] width 11 height 11
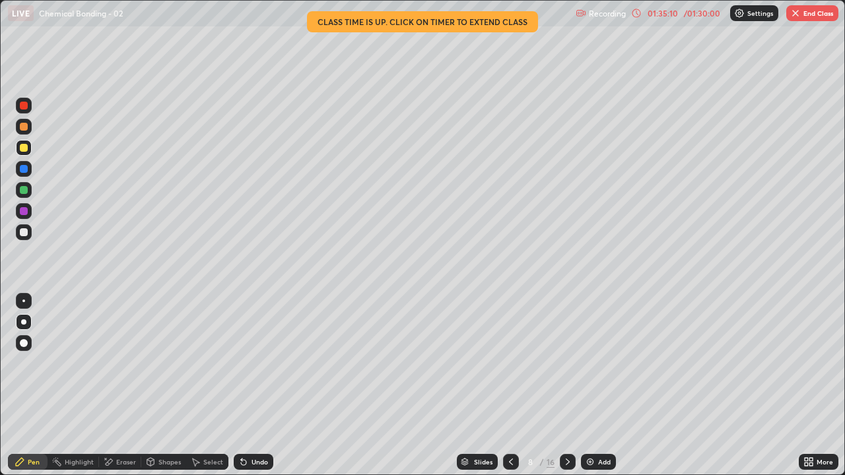
click at [566, 363] on icon at bounding box center [567, 462] width 11 height 11
click at [568, 363] on icon at bounding box center [567, 462] width 11 height 11
click at [566, 363] on icon at bounding box center [567, 462] width 11 height 11
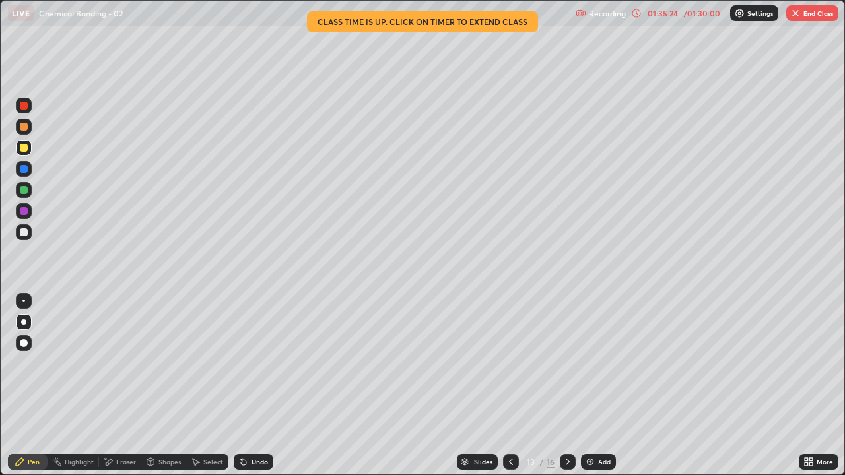
click at [566, 363] on icon at bounding box center [567, 462] width 11 height 11
click at [574, 363] on div at bounding box center [568, 462] width 16 height 26
click at [566, 363] on icon at bounding box center [567, 462] width 11 height 11
click at [809, 17] on button "End Class" at bounding box center [812, 13] width 52 height 16
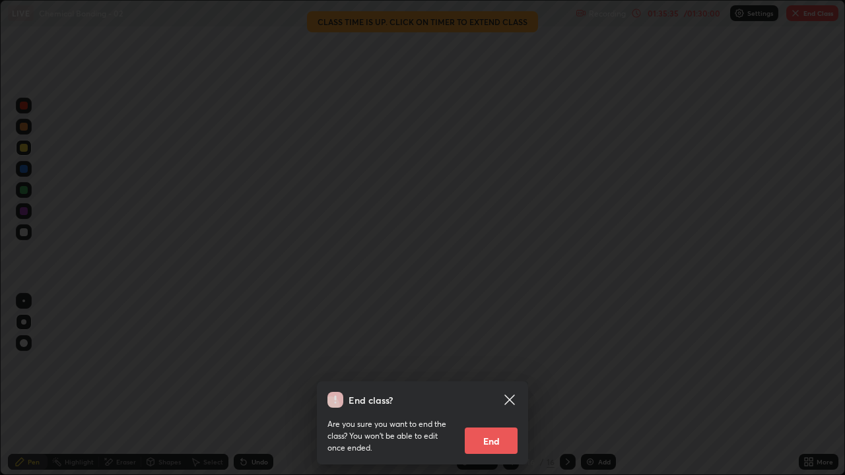
click at [500, 363] on button "End" at bounding box center [491, 441] width 53 height 26
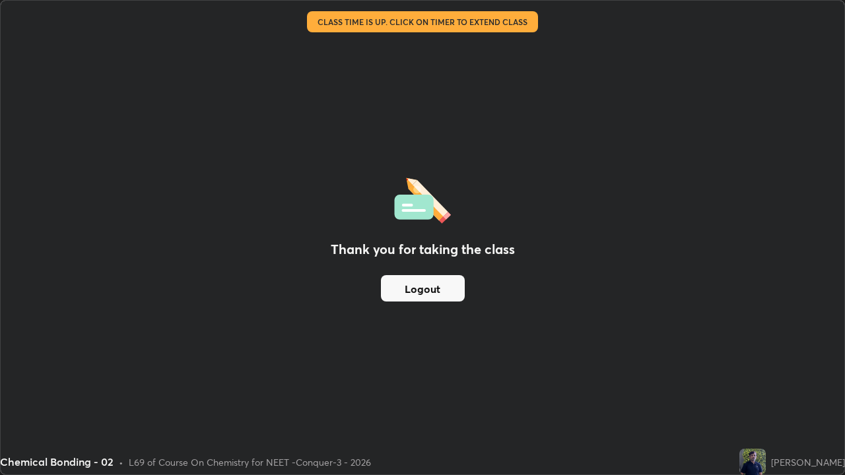
click at [431, 292] on button "Logout" at bounding box center [423, 288] width 84 height 26
